Goal: Task Accomplishment & Management: Manage account settings

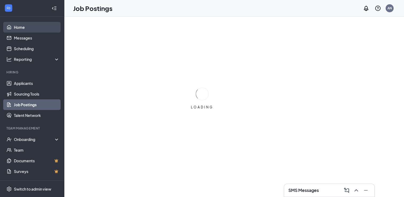
click at [14, 30] on link "Home" at bounding box center [37, 27] width 46 height 11
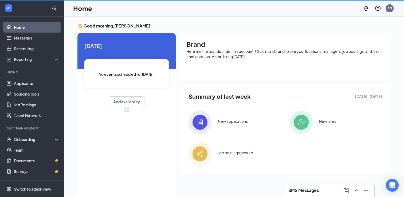
click at [14, 30] on link "Home" at bounding box center [37, 27] width 46 height 11
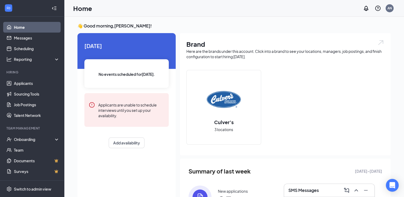
scroll to position [7, 0]
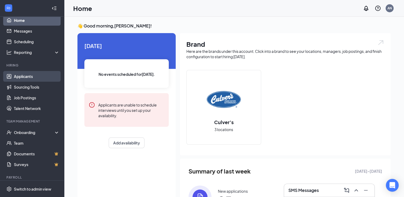
click at [25, 77] on link "Applicants" at bounding box center [37, 76] width 46 height 11
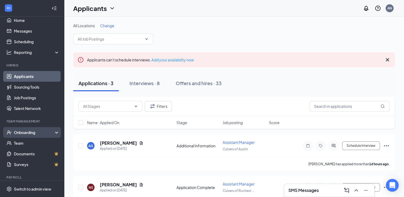
click at [15, 133] on div "Onboarding" at bounding box center [34, 132] width 41 height 5
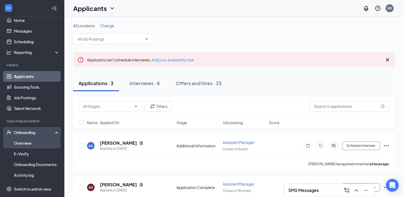
click at [20, 147] on link "Overview" at bounding box center [37, 143] width 46 height 11
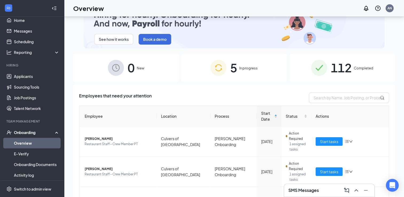
scroll to position [24, 0]
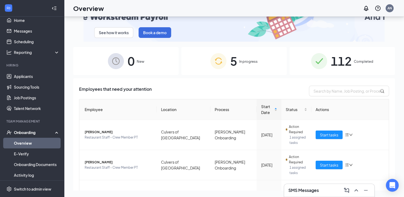
click at [219, 59] on img at bounding box center [219, 61] width 16 height 16
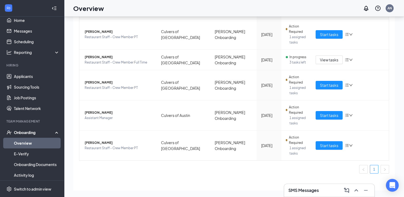
scroll to position [106, 0]
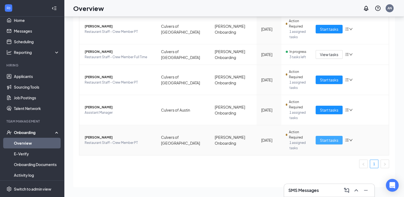
click at [320, 137] on span "Start tasks" at bounding box center [329, 140] width 18 height 6
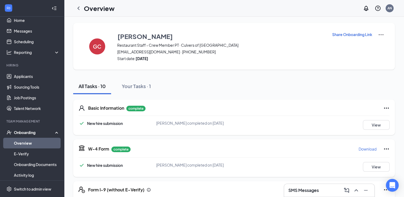
click at [84, 6] on h1 "Overview" at bounding box center [99, 8] width 31 height 9
drag, startPoint x: 84, startPoint y: 6, endPoint x: 73, endPoint y: 6, distance: 10.7
click at [73, 6] on div "Overview" at bounding box center [93, 8] width 41 height 11
click at [73, 6] on div at bounding box center [78, 8] width 11 height 11
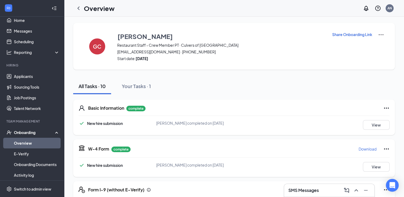
drag, startPoint x: 73, startPoint y: 6, endPoint x: 70, endPoint y: 7, distance: 3.6
click at [70, 7] on div "Overview AN" at bounding box center [234, 8] width 340 height 17
click at [77, 7] on icon "ChevronLeft" at bounding box center [78, 8] width 6 height 6
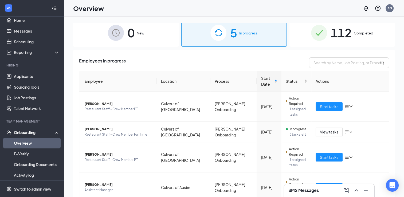
scroll to position [106, 0]
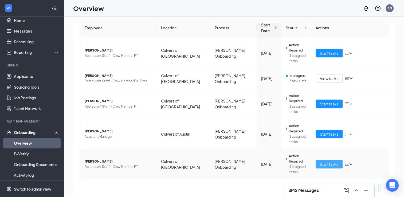
click at [322, 162] on span "Start tasks" at bounding box center [329, 164] width 18 height 6
